Goal: Task Accomplishment & Management: Manage account settings

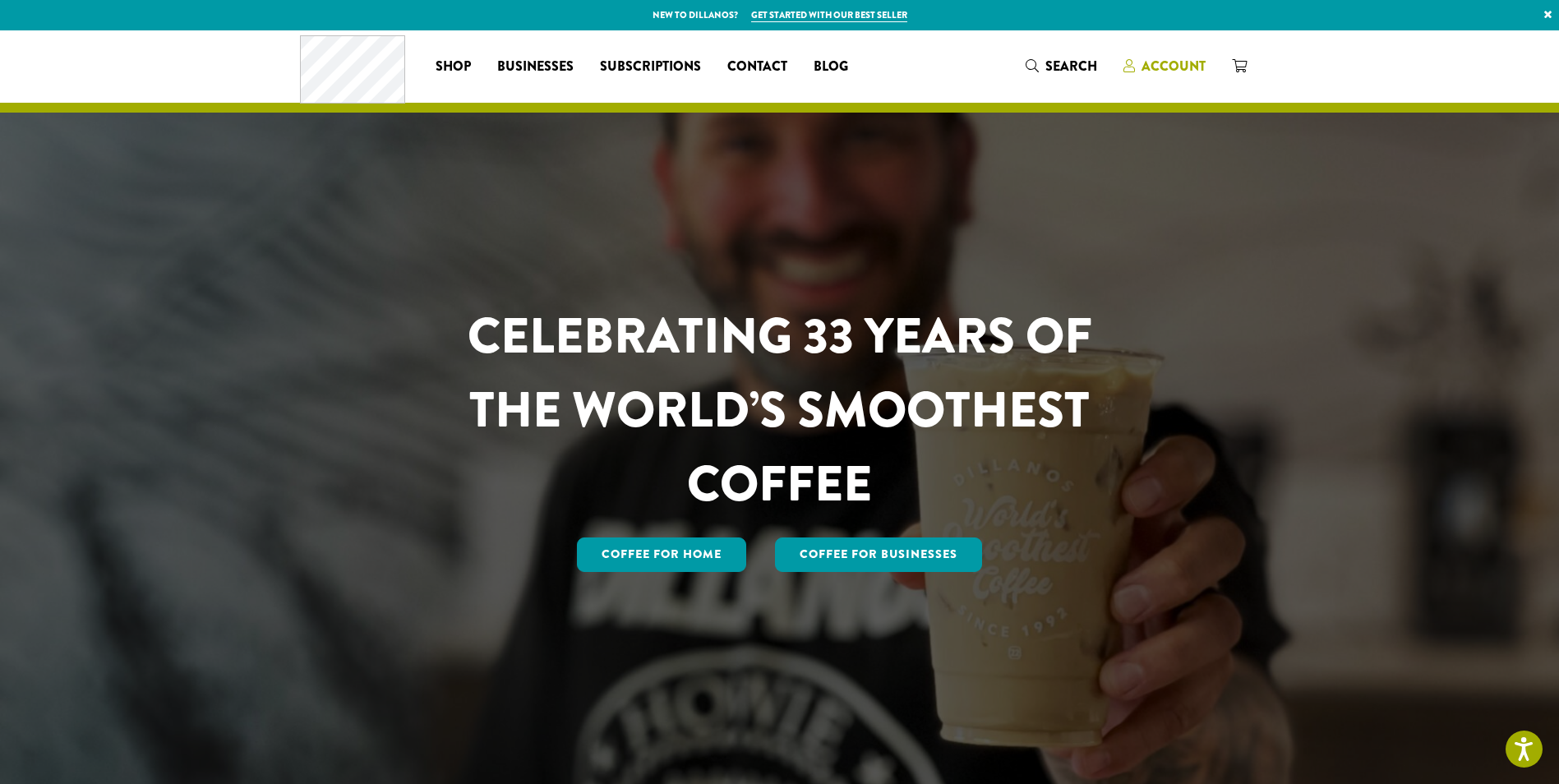
click at [1158, 69] on span "Account" at bounding box center [1173, 66] width 64 height 19
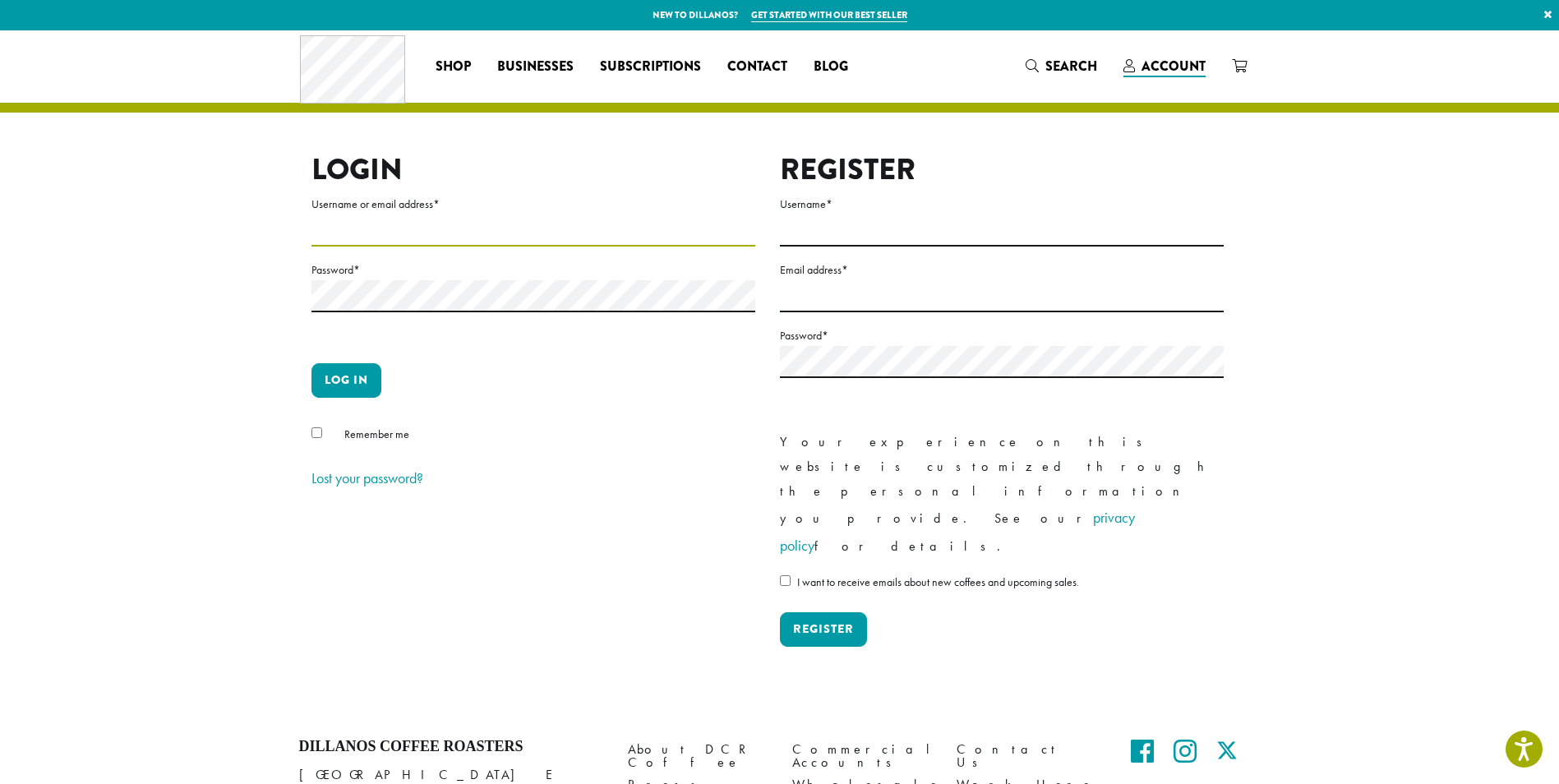
drag, startPoint x: 347, startPoint y: 217, endPoint x: 347, endPoint y: 207, distance: 10.0
click at [347, 209] on p "Username or email address *" at bounding box center [533, 219] width 444 height 52
type input "**********"
